Goal: Navigation & Orientation: Find specific page/section

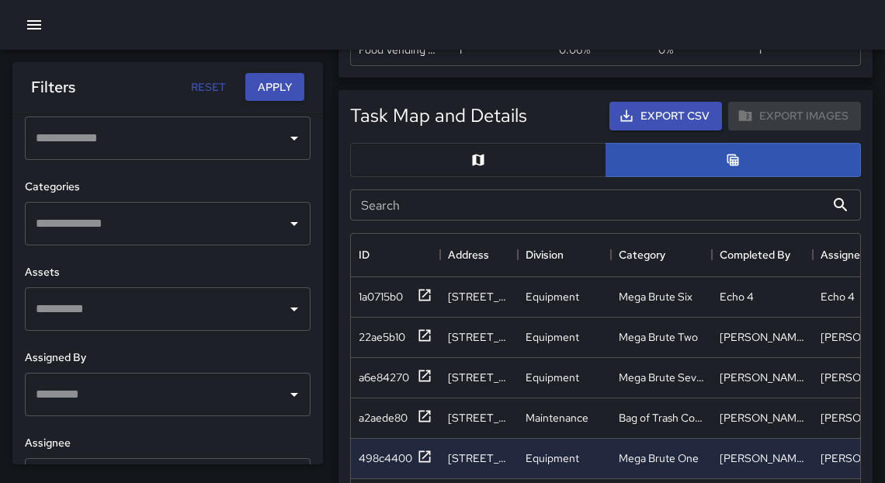
scroll to position [543, 0]
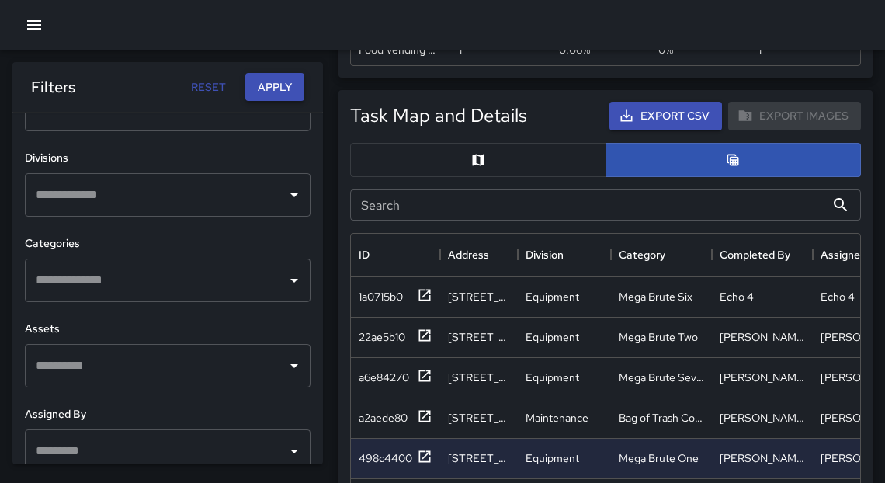
click at [276, 80] on button "Apply" at bounding box center [274, 87] width 59 height 29
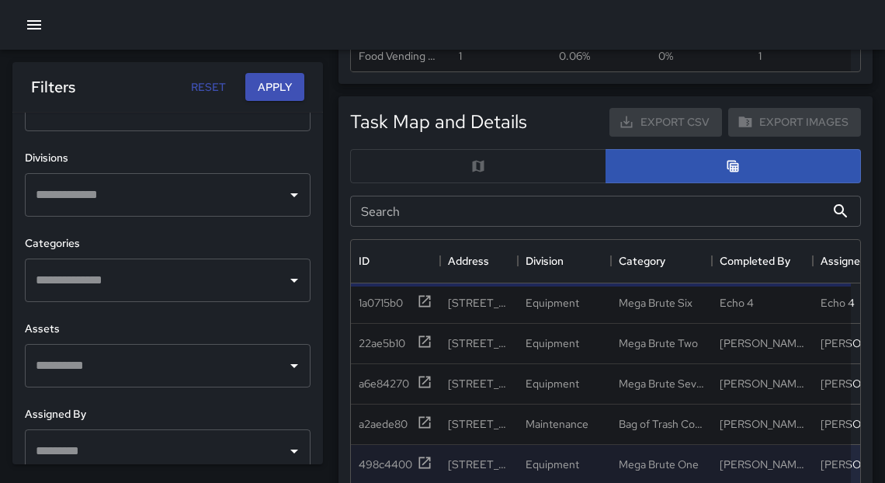
scroll to position [838, 0]
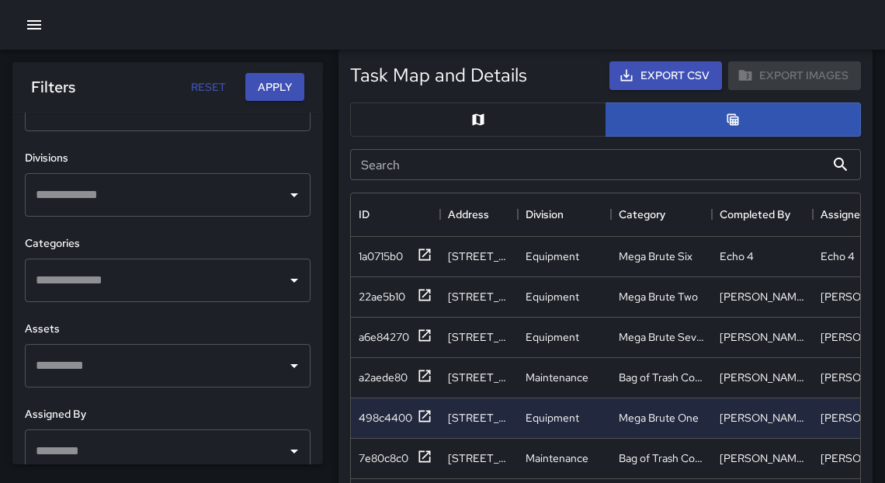
drag, startPoint x: 894, startPoint y: 298, endPoint x: 894, endPoint y: 308, distance: 10.1
click at [884, 308] on html "Total Tasks 1,739 -5.95 % 1,849 Total Quantity 1,740 -5.95 % 1,850 Daily Tasks …" at bounding box center [442, 161] width 885 height 2078
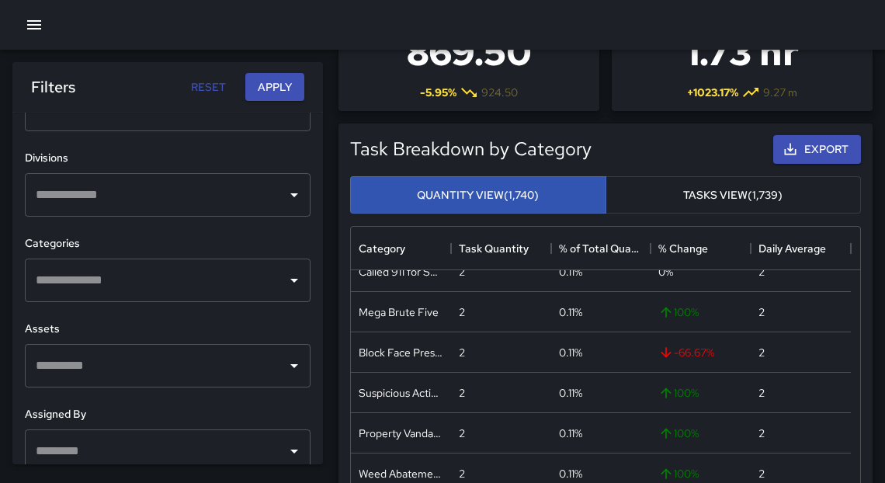
scroll to position [0, 0]
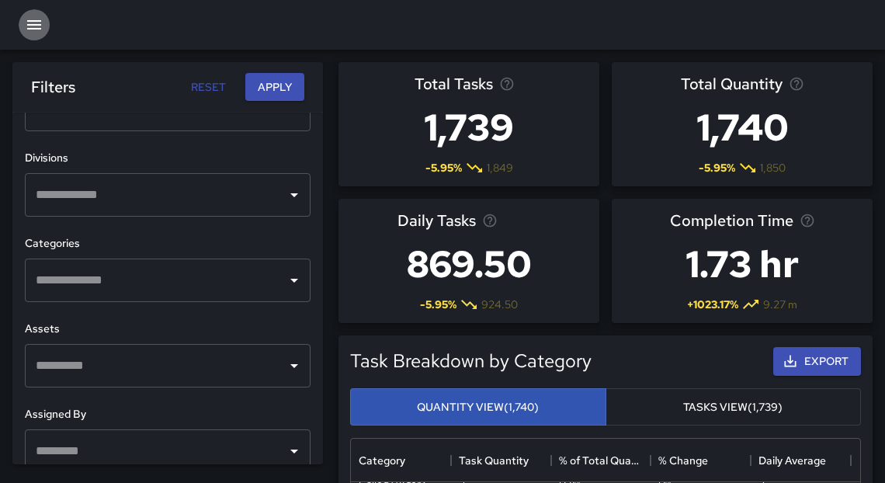
click at [33, 29] on icon "button" at bounding box center [34, 24] width 14 height 9
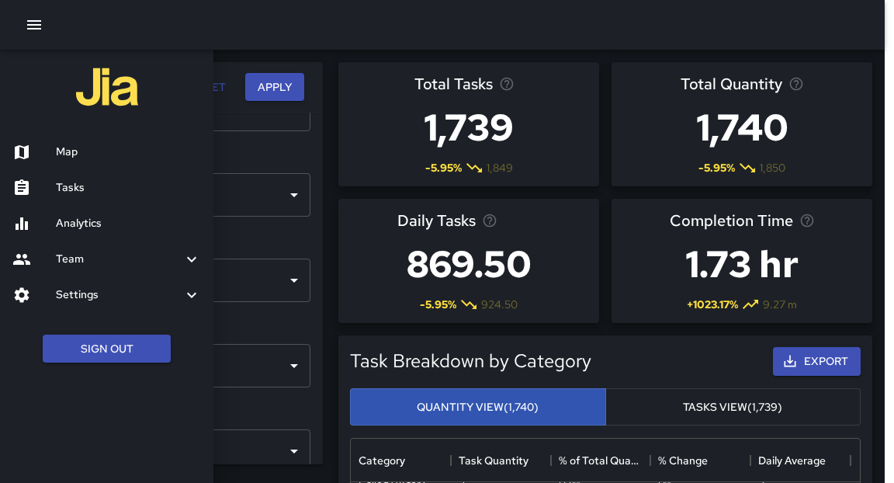
click at [57, 144] on h6 "Map" at bounding box center [128, 152] width 145 height 17
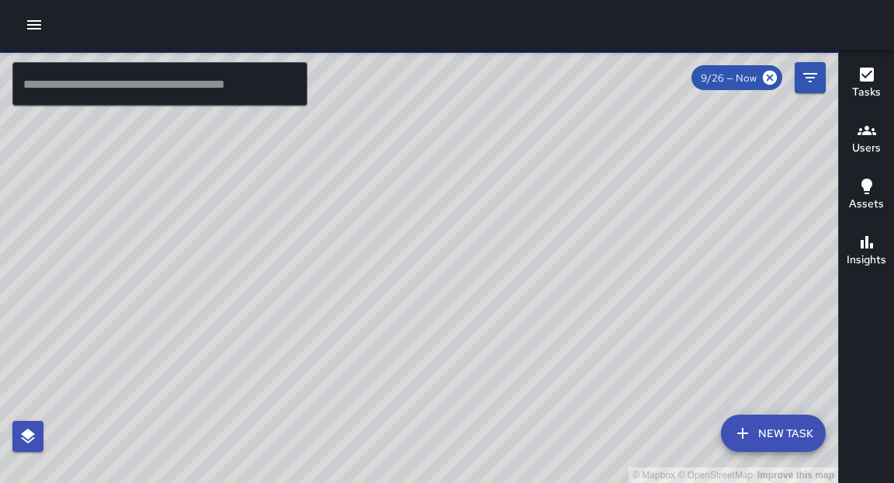
drag, startPoint x: 522, startPoint y: 252, endPoint x: 514, endPoint y: 307, distance: 54.9
click at [517, 310] on div "© Mapbox © OpenStreetMap Improve this map" at bounding box center [419, 266] width 838 height 433
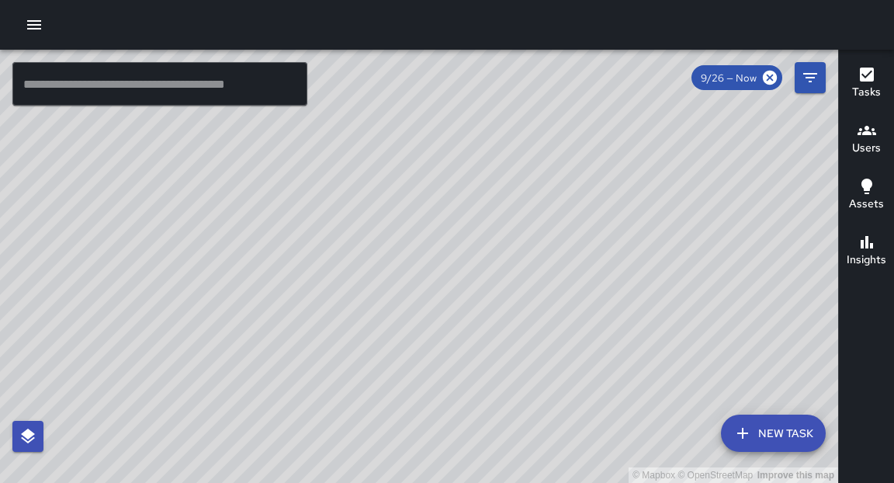
drag, startPoint x: 514, startPoint y: 224, endPoint x: 526, endPoint y: 253, distance: 32.0
click at [526, 253] on div "© Mapbox © OpenStreetMap Improve this map" at bounding box center [419, 266] width 838 height 433
drag, startPoint x: 520, startPoint y: 176, endPoint x: 536, endPoint y: 345, distance: 170.0
click at [536, 345] on div "© Mapbox © OpenStreetMap Improve this map" at bounding box center [419, 266] width 838 height 433
drag, startPoint x: 536, startPoint y: 251, endPoint x: 532, endPoint y: 314, distance: 63.0
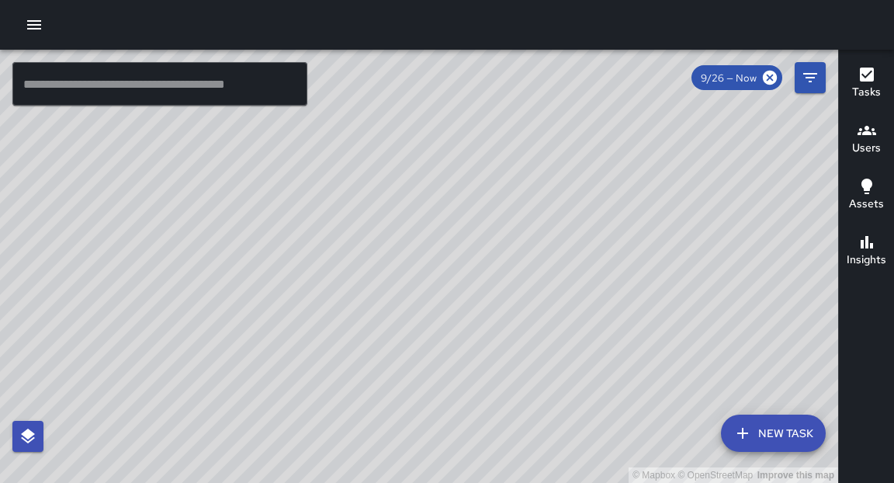
click at [532, 314] on div "© Mapbox © OpenStreetMap Improve this map" at bounding box center [419, 266] width 838 height 433
click at [38, 26] on icon "button" at bounding box center [34, 25] width 19 height 19
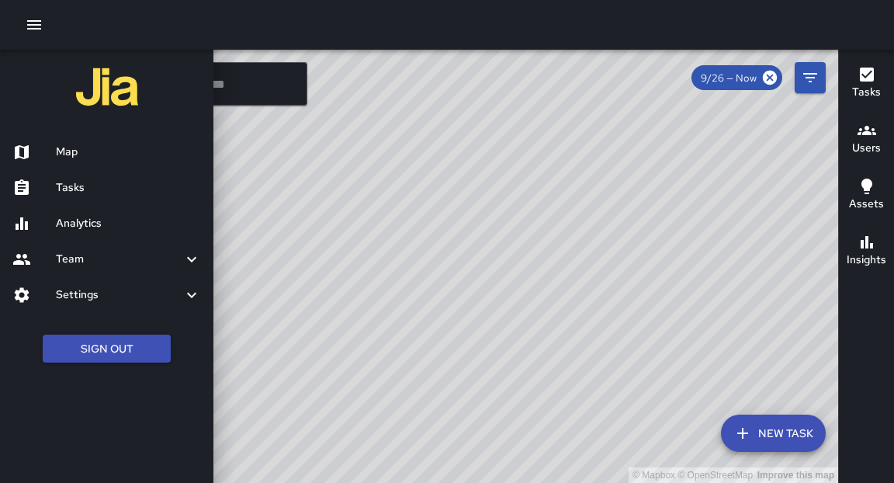
click at [89, 195] on h6 "Tasks" at bounding box center [128, 187] width 145 height 17
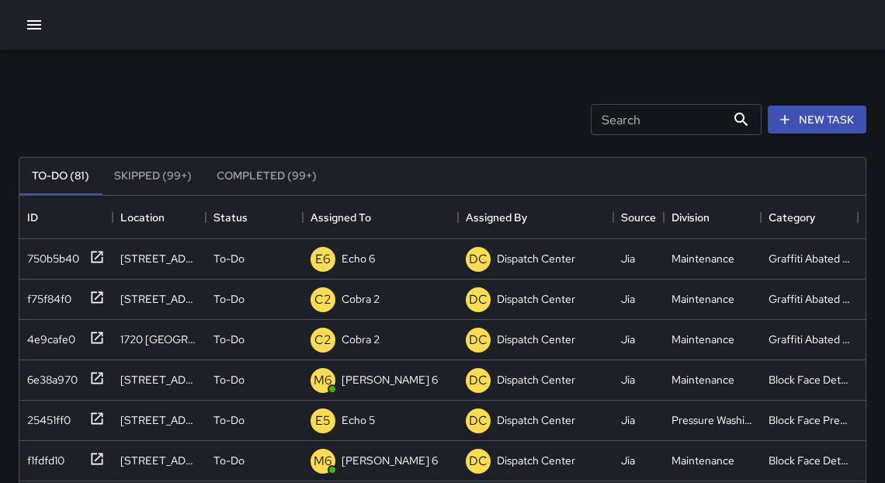
scroll to position [648, 837]
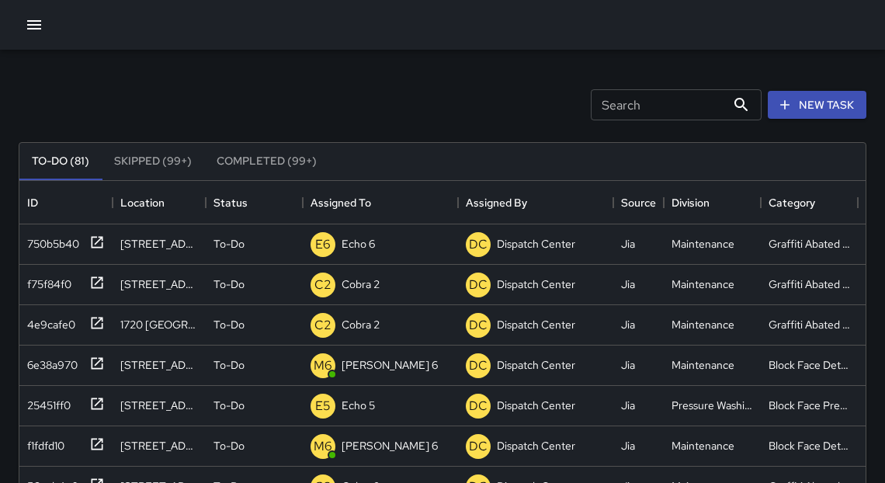
scroll to position [16, 0]
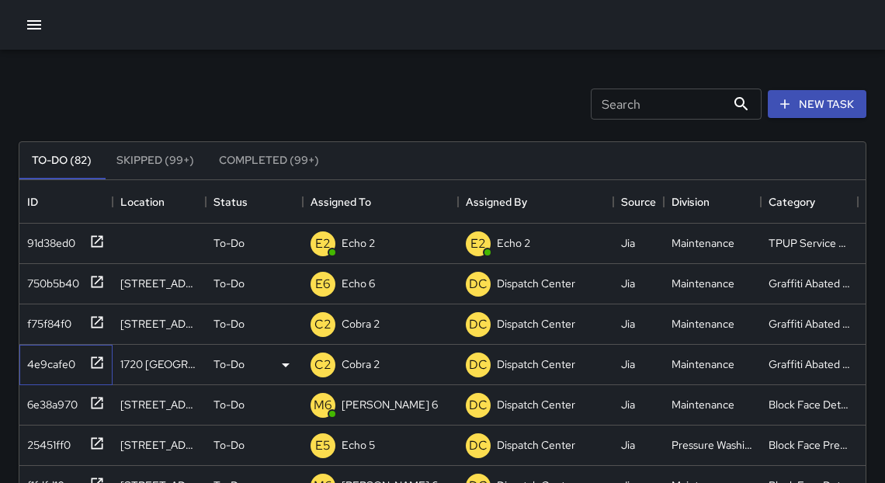
click at [98, 362] on icon at bounding box center [97, 363] width 16 height 16
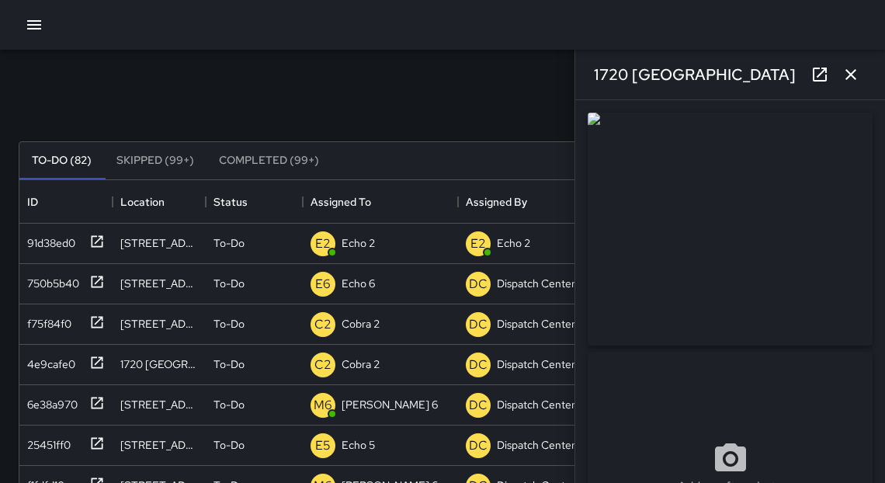
click at [846, 78] on icon "button" at bounding box center [850, 74] width 11 height 11
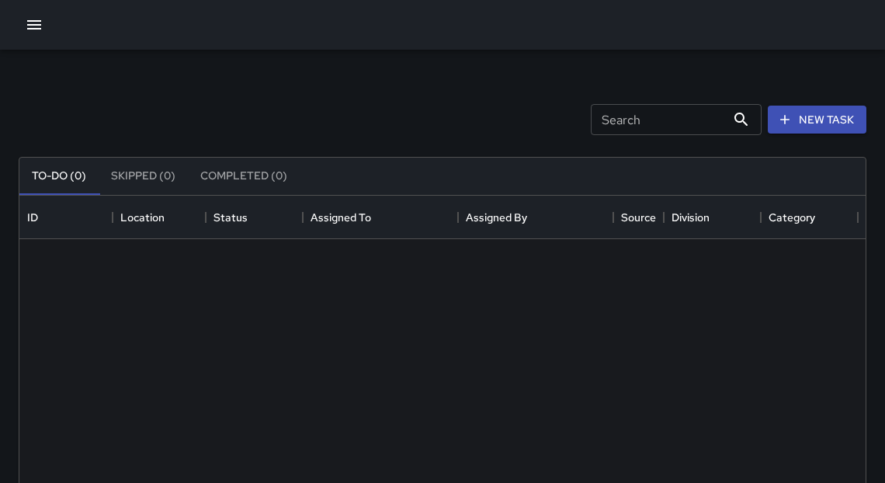
scroll to position [648, 837]
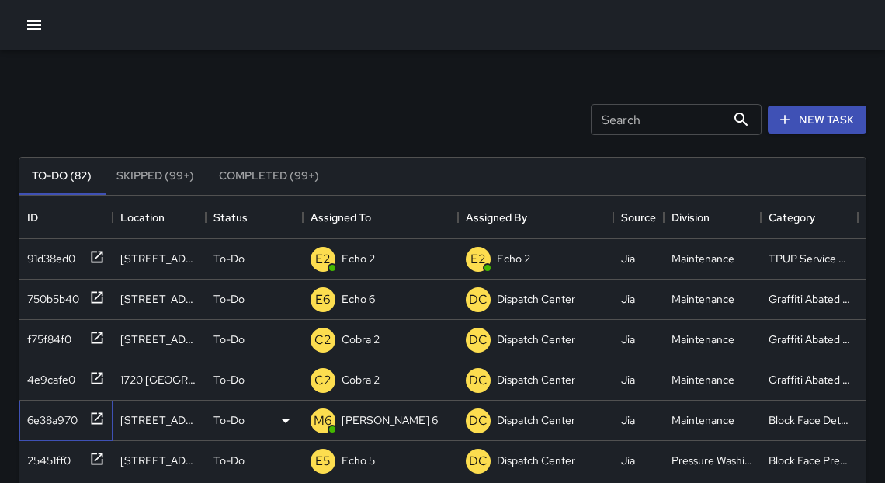
click at [99, 418] on icon at bounding box center [97, 419] width 16 height 16
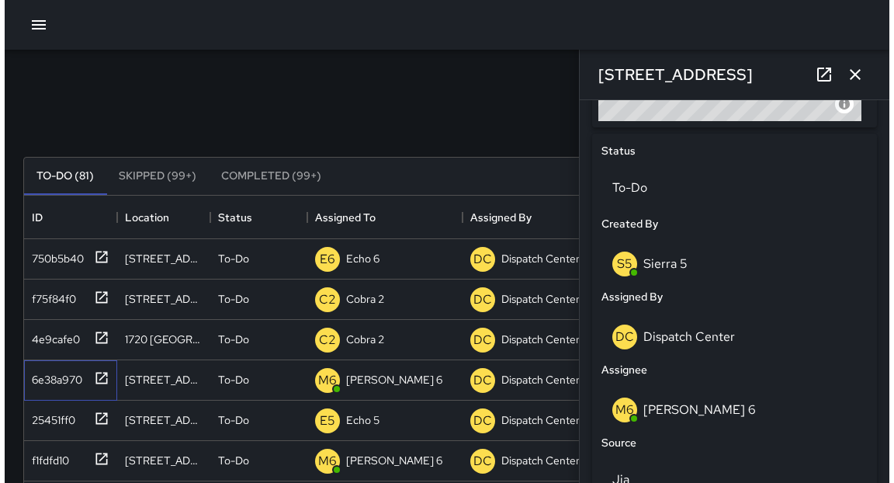
scroll to position [186, 0]
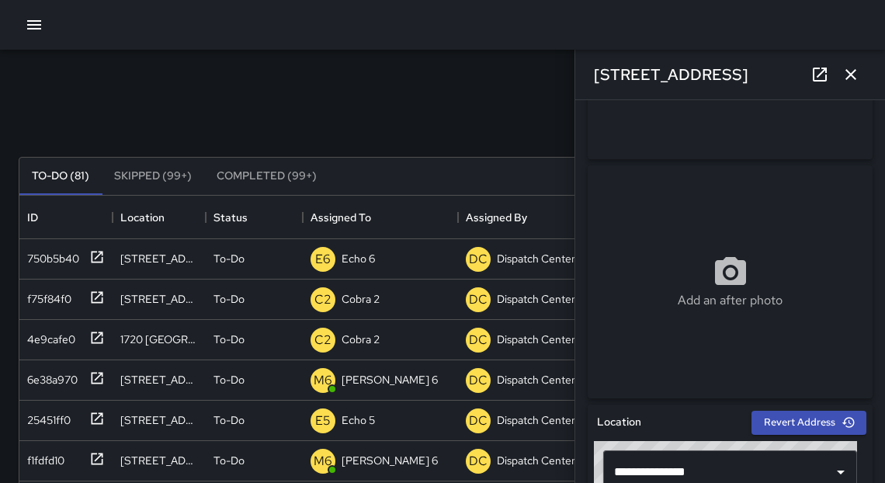
click at [32, 25] on icon "button" at bounding box center [34, 24] width 14 height 9
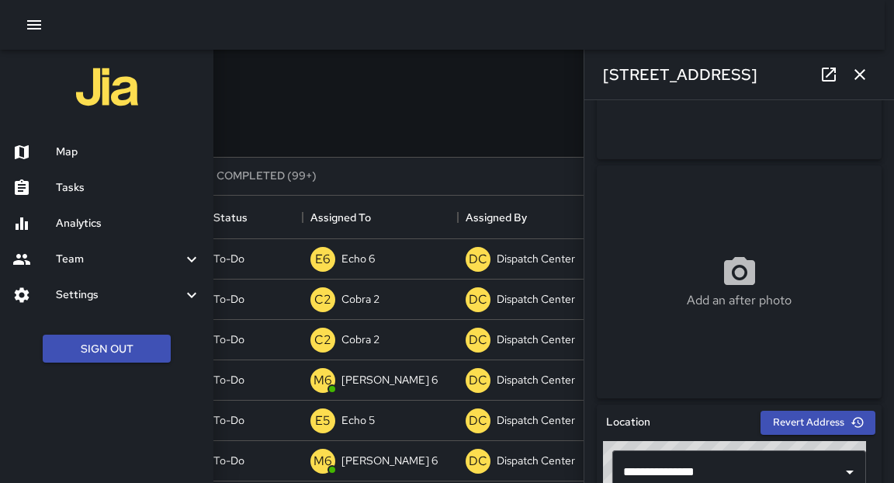
click at [68, 158] on h6 "Map" at bounding box center [128, 152] width 145 height 17
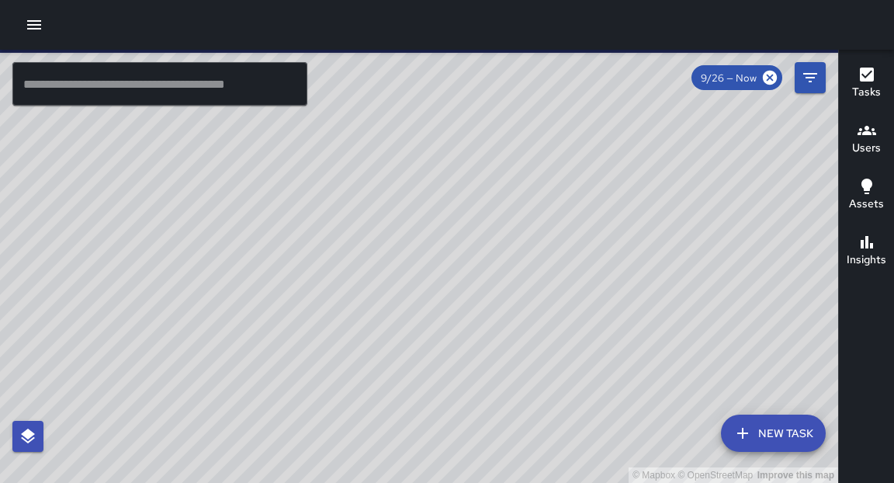
drag, startPoint x: 435, startPoint y: 394, endPoint x: 456, endPoint y: 361, distance: 39.4
click at [456, 361] on div "© Mapbox © OpenStreetMap Improve this map" at bounding box center [419, 266] width 838 height 433
drag, startPoint x: 415, startPoint y: 340, endPoint x: 610, endPoint y: 162, distance: 263.8
click at [611, 162] on div "© Mapbox © OpenStreetMap Improve this map" at bounding box center [419, 266] width 838 height 433
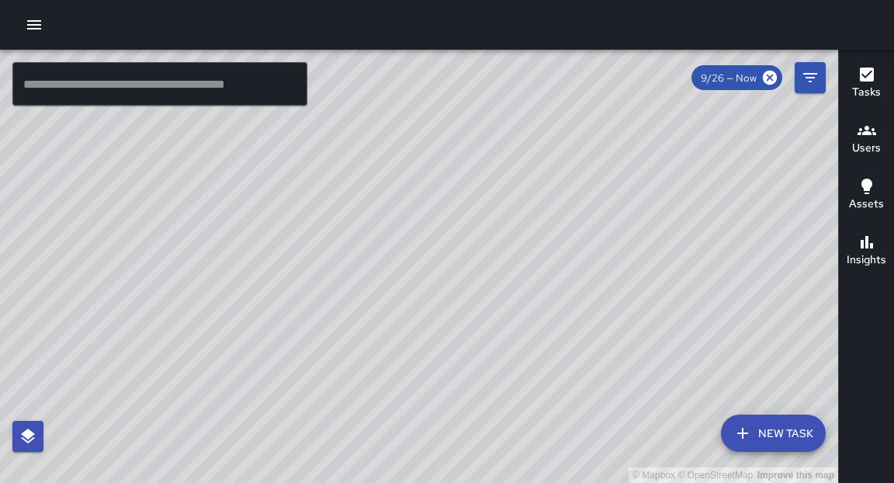
drag, startPoint x: 298, startPoint y: 364, endPoint x: 299, endPoint y: 392, distance: 28.0
click at [301, 395] on div "© Mapbox © OpenStreetMap Improve this map" at bounding box center [419, 266] width 838 height 433
